Goal: Check status: Check status

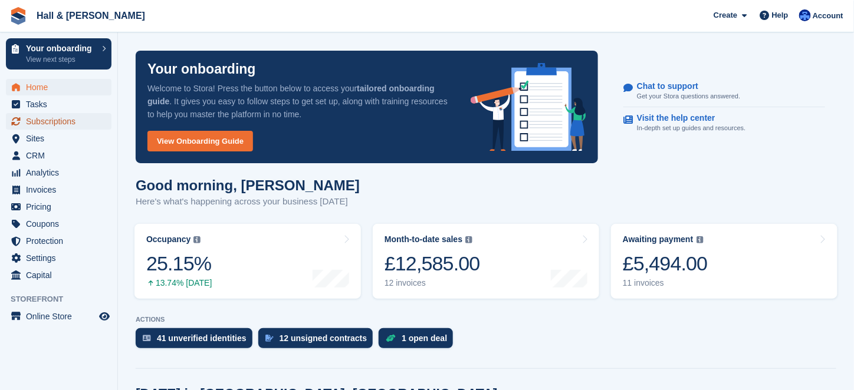
click at [38, 120] on span "Subscriptions" at bounding box center [61, 121] width 71 height 17
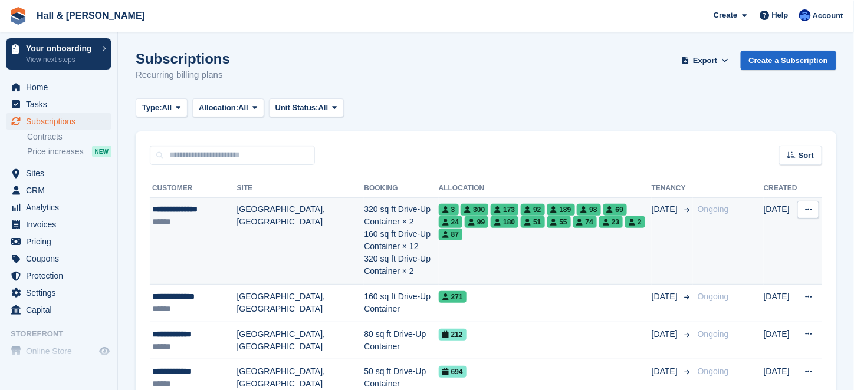
click at [184, 210] on div "**********" at bounding box center [194, 209] width 85 height 12
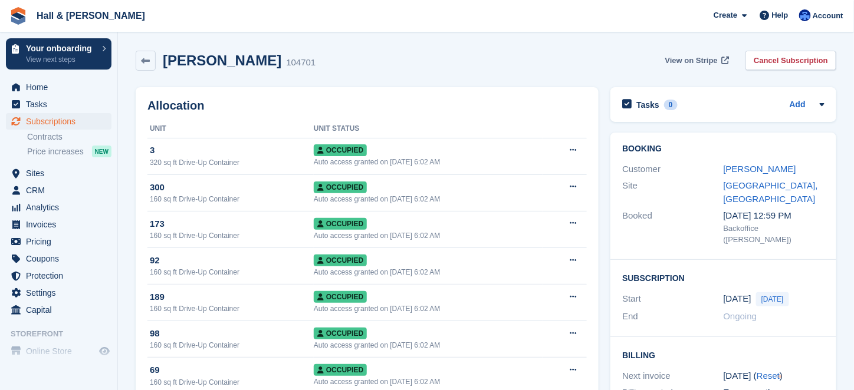
click at [706, 60] on span "View on Stripe" at bounding box center [691, 61] width 52 height 12
click at [691, 58] on span "View on Stripe" at bounding box center [691, 61] width 52 height 12
